Goal: Transaction & Acquisition: Subscribe to service/newsletter

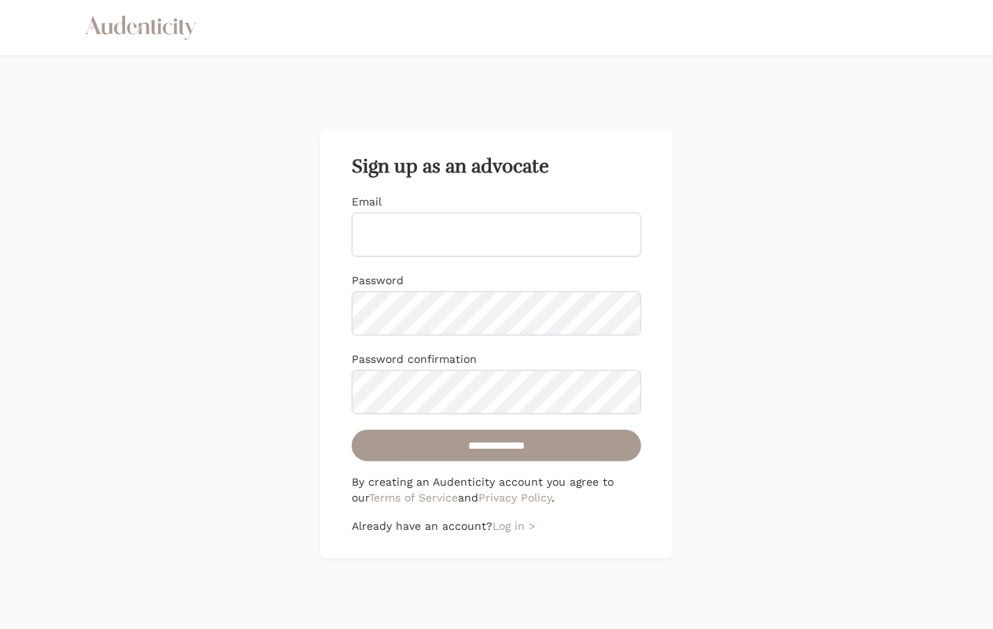
click at [370, 230] on input "Email" at bounding box center [496, 234] width 289 height 44
type input "**********"
click at [165, 196] on div "**********" at bounding box center [496, 344] width 993 height 579
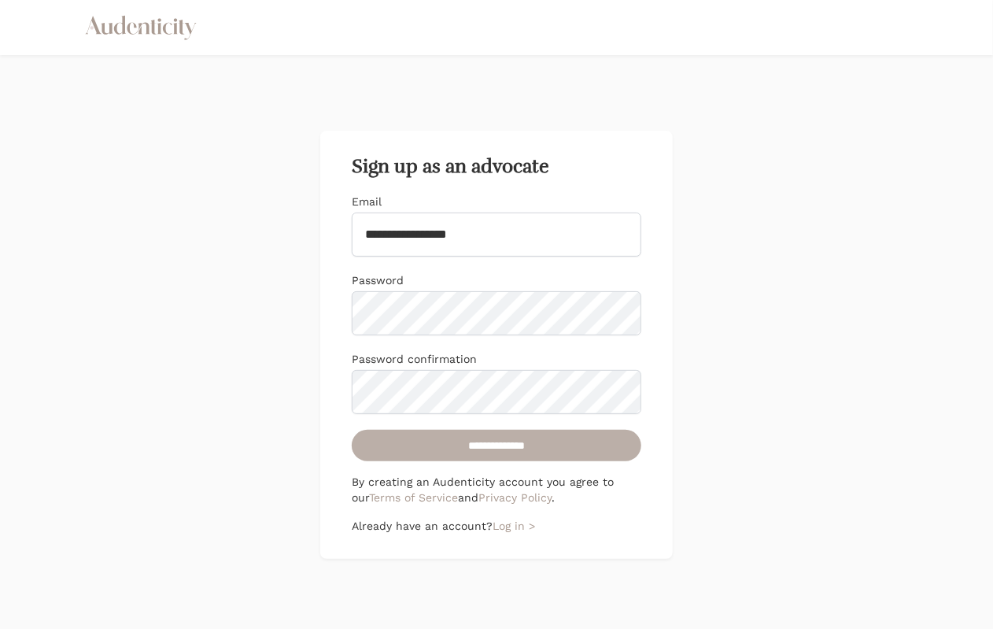
click at [474, 442] on input "**********" at bounding box center [496, 444] width 289 height 31
